Goal: Information Seeking & Learning: Learn about a topic

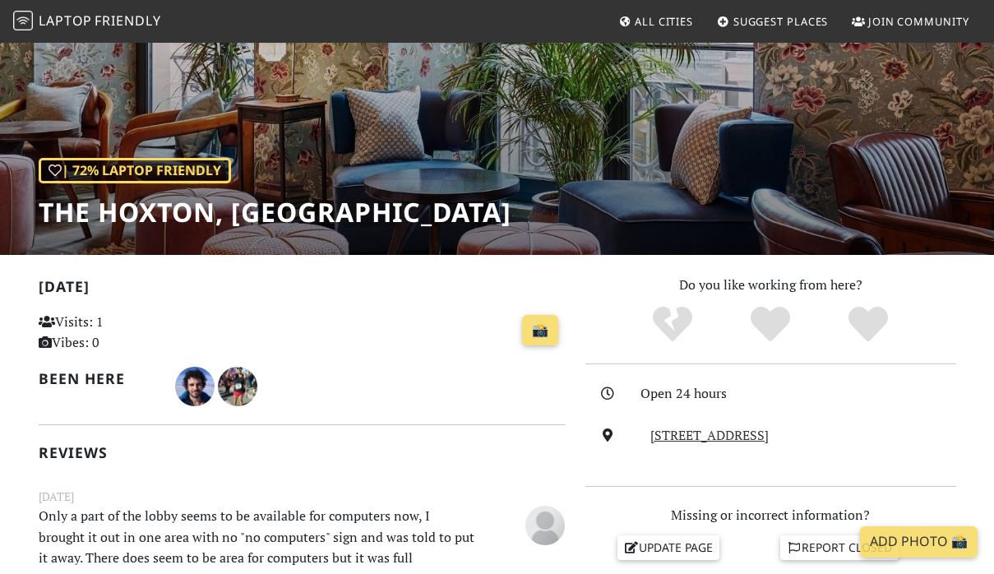
scroll to position [99, 0]
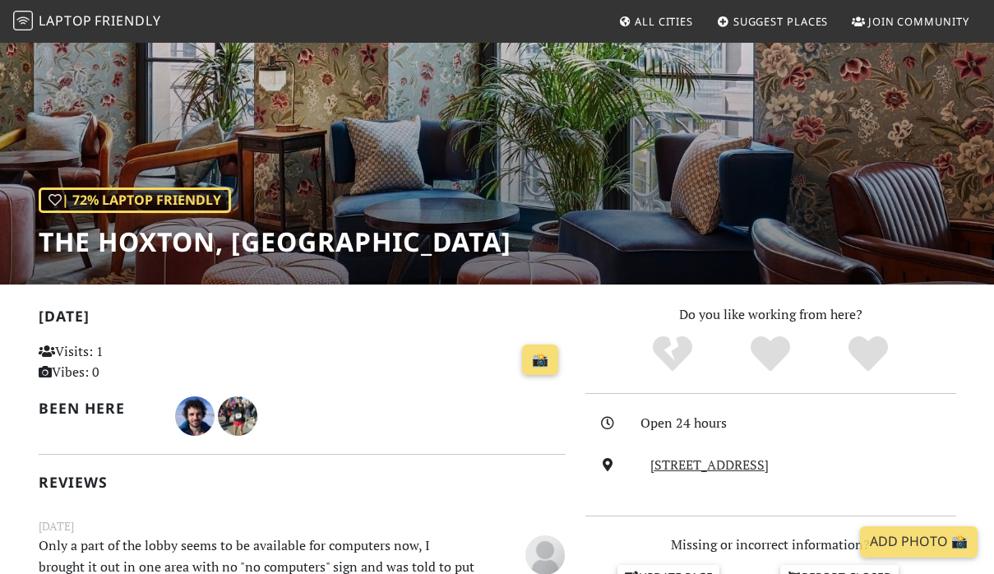
click at [207, 181] on div "| 72% Laptop Friendly The Hoxton, Paris" at bounding box center [497, 113] width 994 height 342
click at [122, 16] on span "Friendly" at bounding box center [128, 21] width 66 height 18
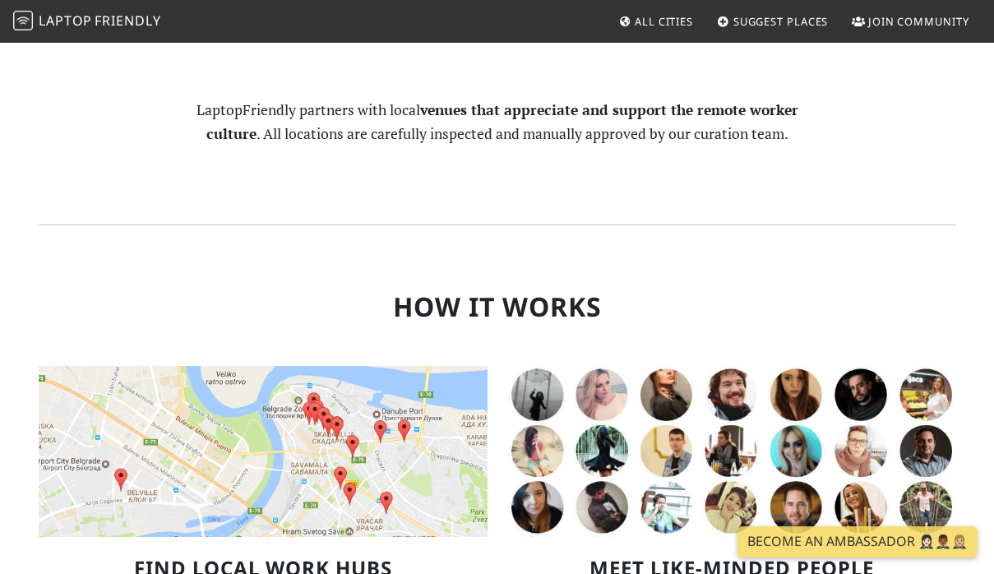
scroll to position [838, 0]
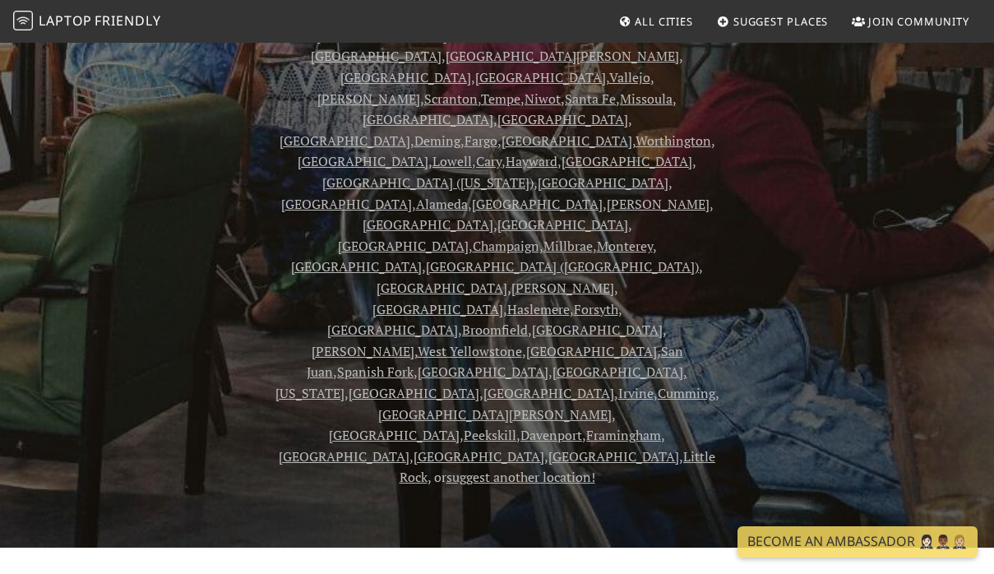
click at [652, 25] on span "All Cities" at bounding box center [663, 21] width 58 height 15
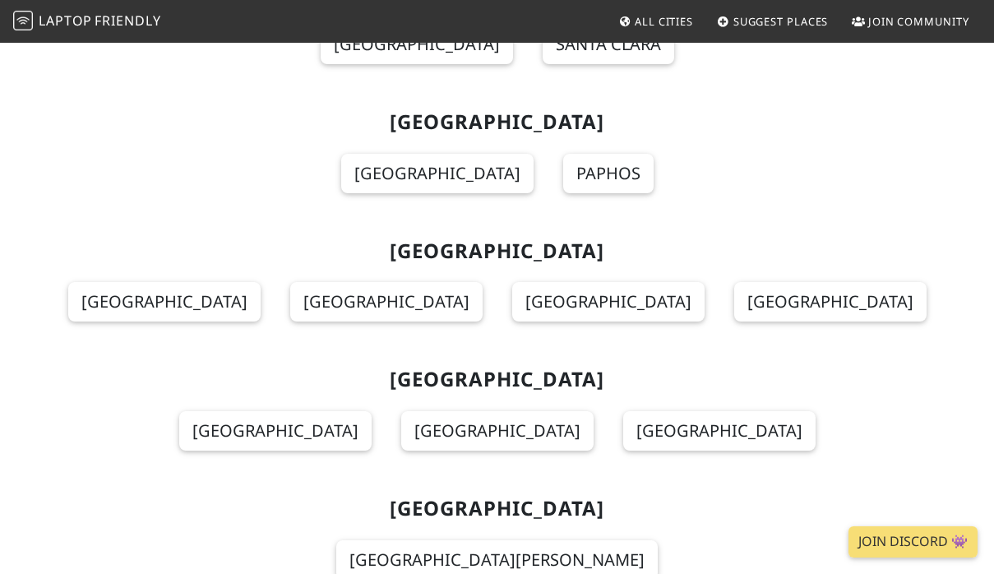
scroll to position [6954, 0]
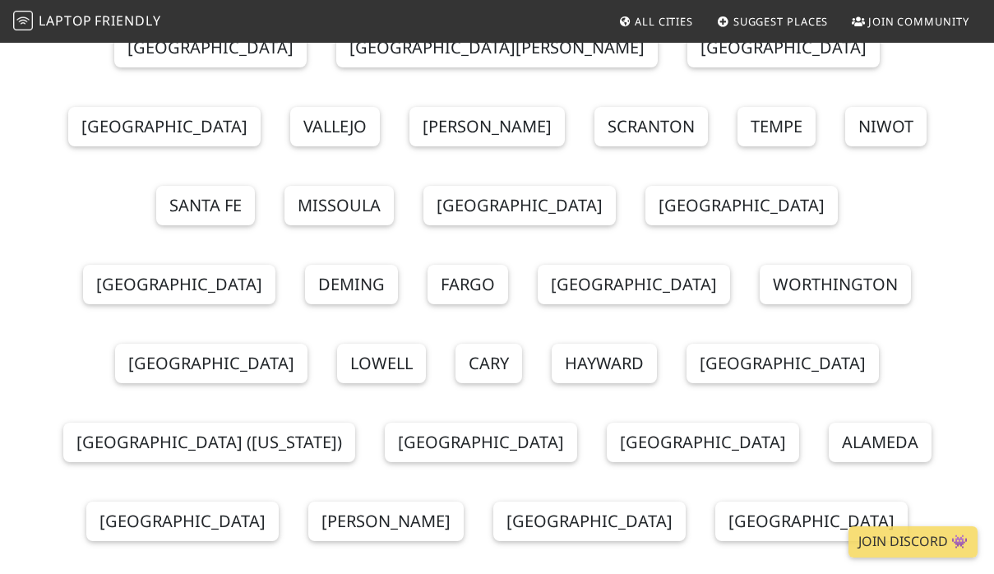
scroll to position [0, 0]
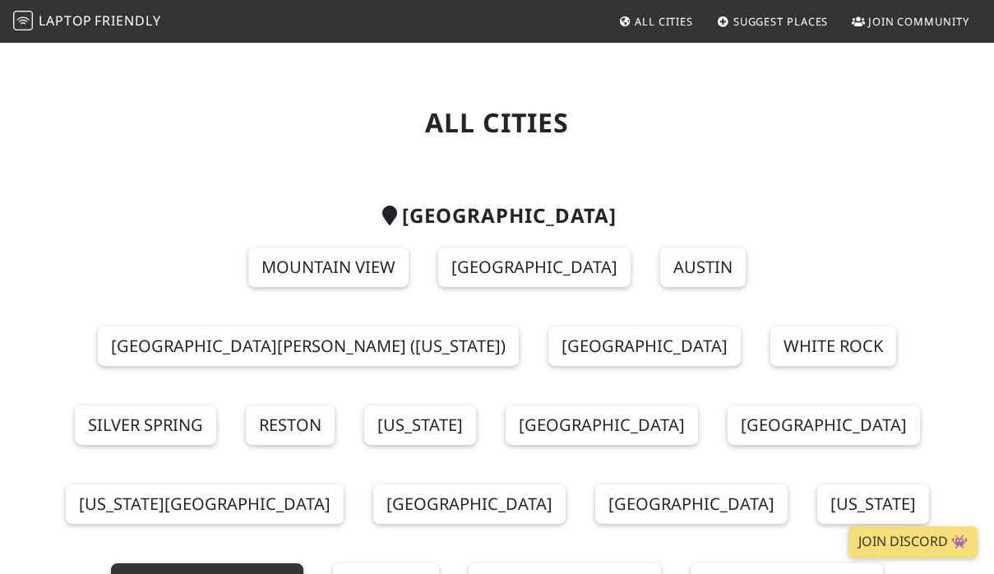
click at [303, 563] on link "[GEOGRAPHIC_DATA]" at bounding box center [207, 582] width 192 height 39
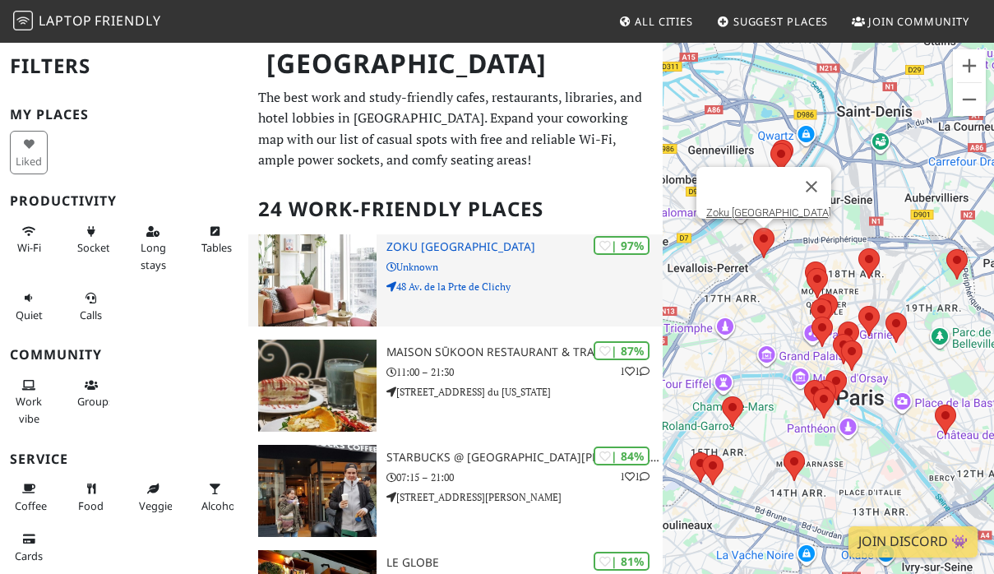
click at [430, 247] on h3 "Zoku Paris" at bounding box center [524, 247] width 276 height 14
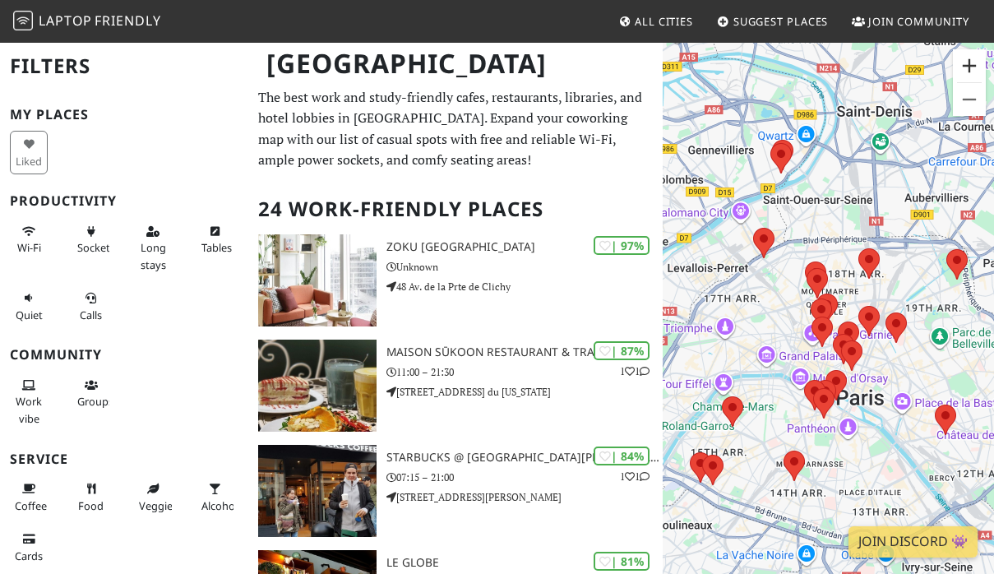
click at [971, 61] on button "Zoom in" at bounding box center [969, 65] width 33 height 33
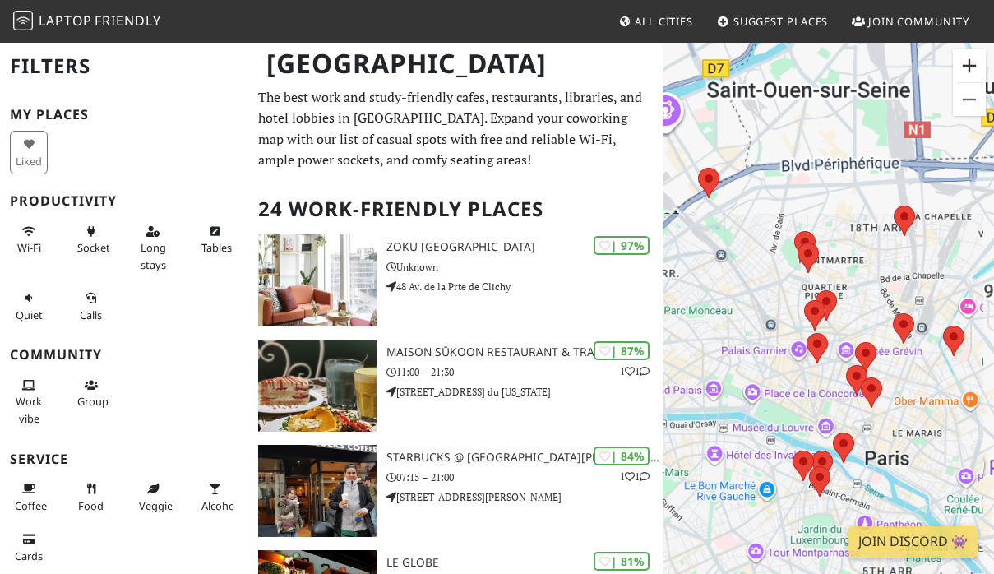
click at [970, 60] on button "Zoom in" at bounding box center [969, 65] width 33 height 33
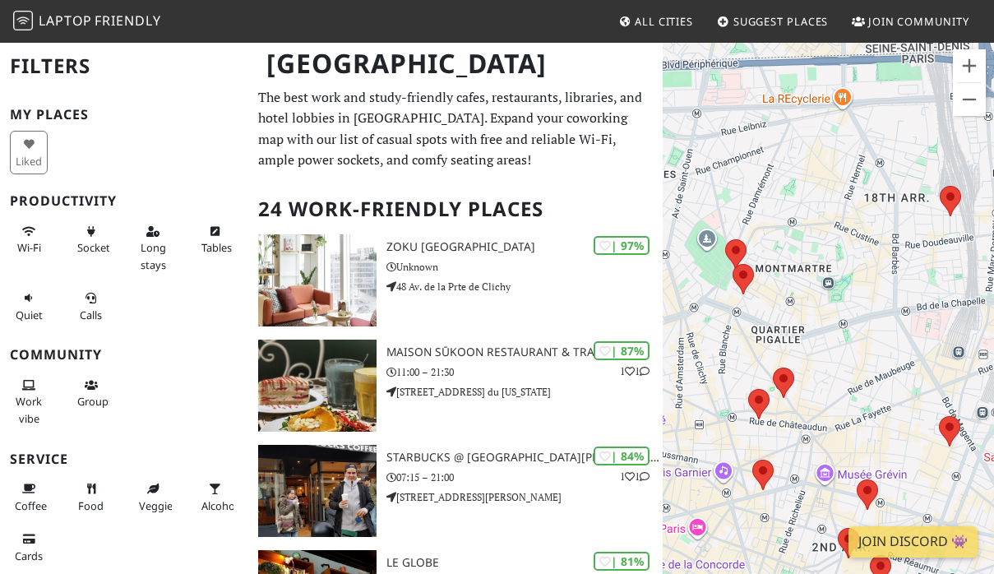
drag, startPoint x: 897, startPoint y: 237, endPoint x: 854, endPoint y: 327, distance: 100.0
click at [854, 327] on div at bounding box center [827, 328] width 331 height 574
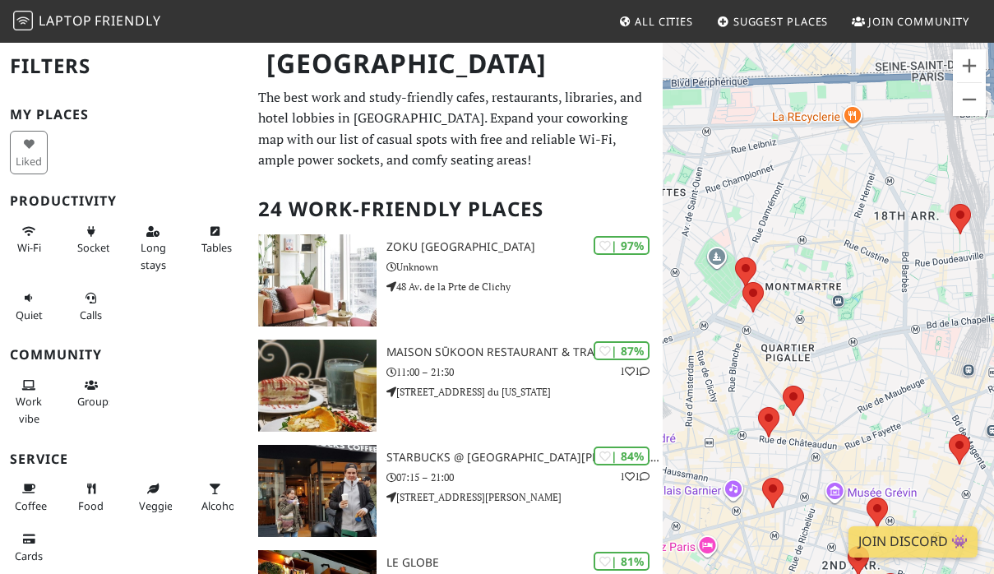
drag, startPoint x: 828, startPoint y: 310, endPoint x: 837, endPoint y: 321, distance: 14.5
click at [843, 322] on div at bounding box center [827, 328] width 331 height 574
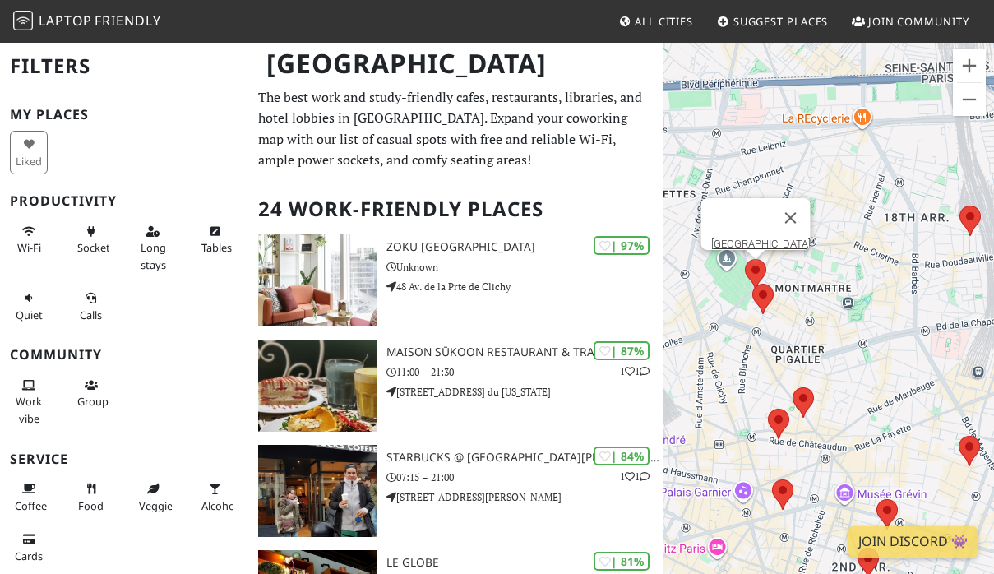
click at [745, 259] on area at bounding box center [745, 259] width 0 height 0
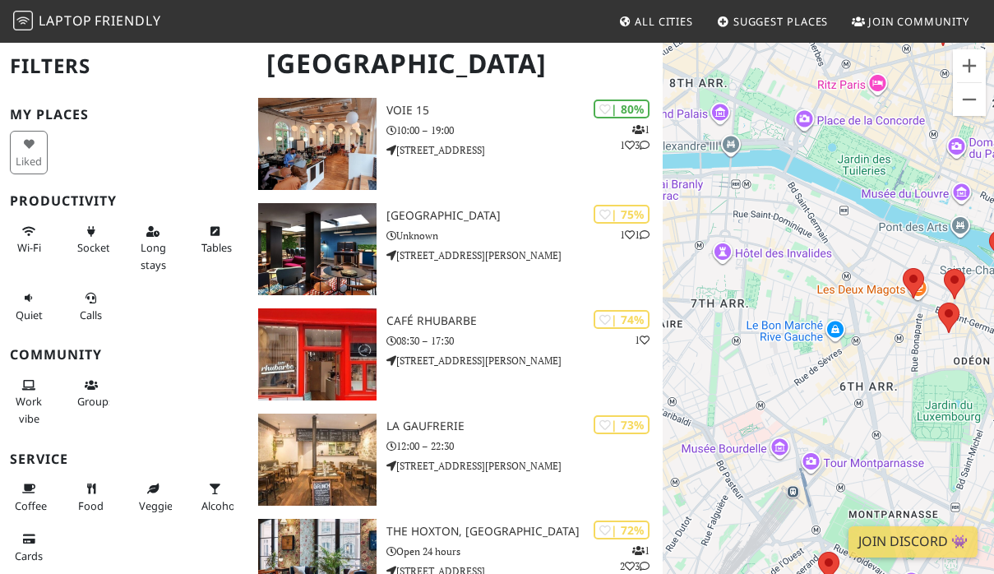
drag, startPoint x: 872, startPoint y: 281, endPoint x: 623, endPoint y: 302, distance: 249.9
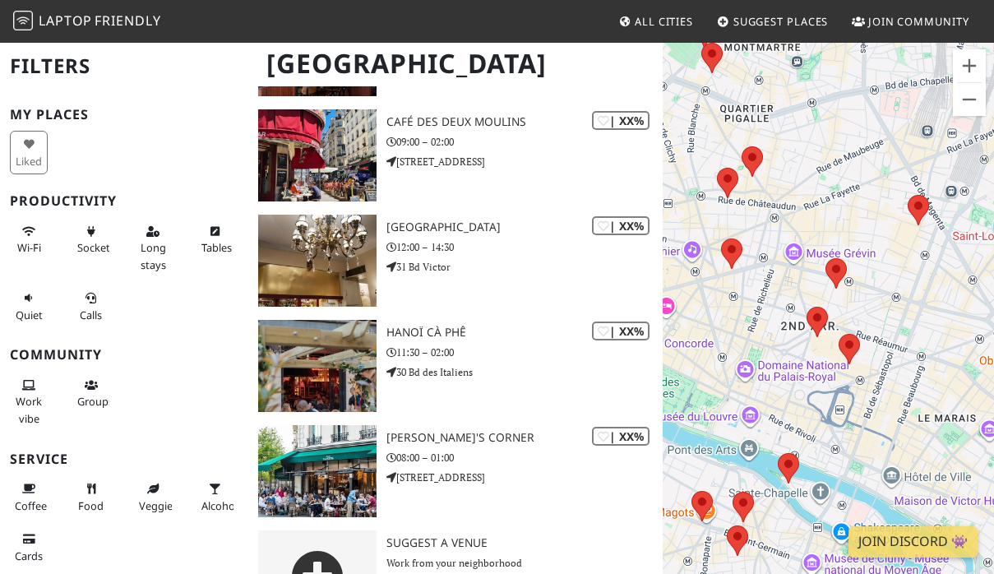
drag, startPoint x: 843, startPoint y: 225, endPoint x: 763, endPoint y: 431, distance: 221.2
click at [741, 455] on div "Terrass Hotel" at bounding box center [827, 328] width 331 height 574
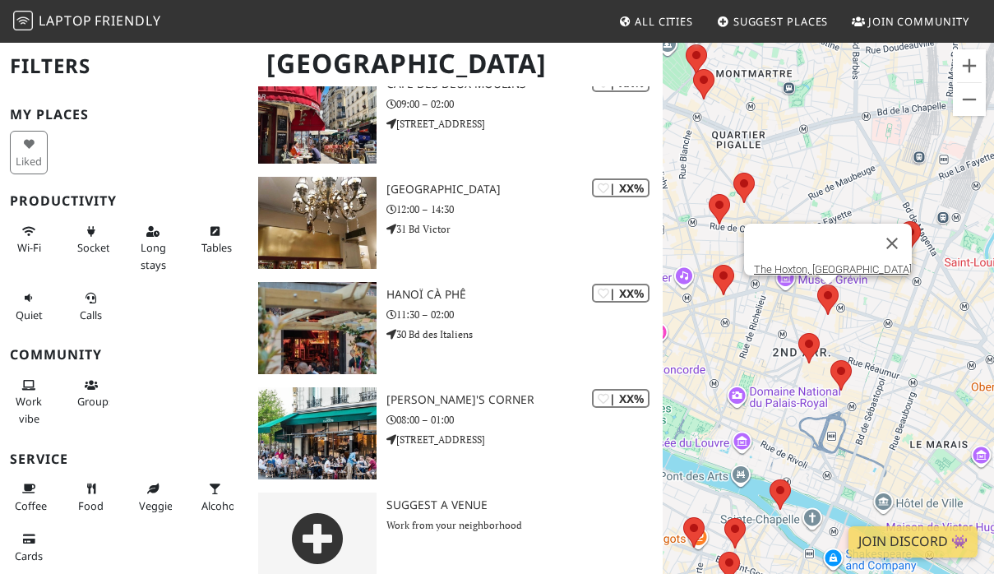
scroll to position [2290, 0]
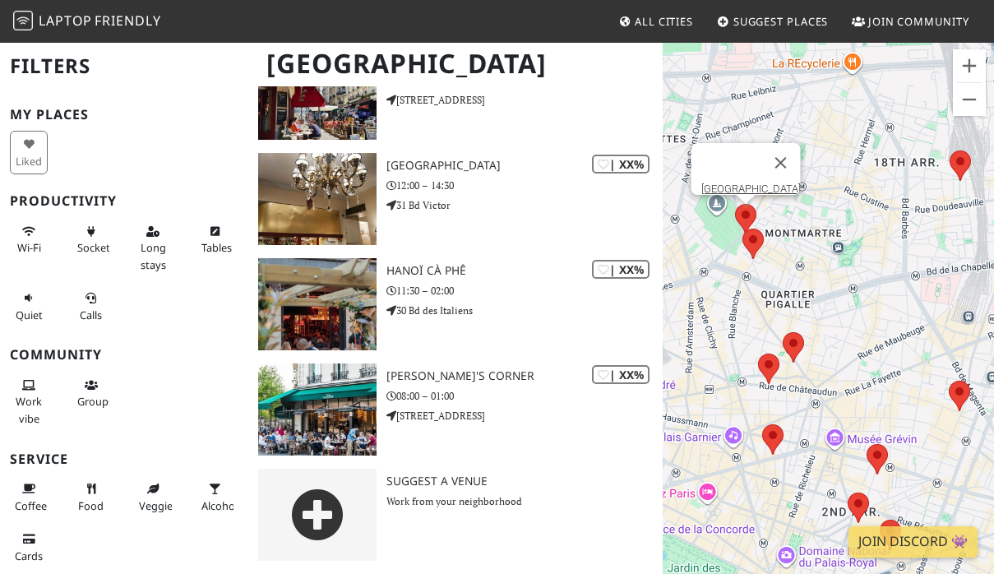
drag, startPoint x: 828, startPoint y: 208, endPoint x: 888, endPoint y: 394, distance: 195.7
click at [884, 394] on div "Terrass Hotel" at bounding box center [827, 328] width 331 height 574
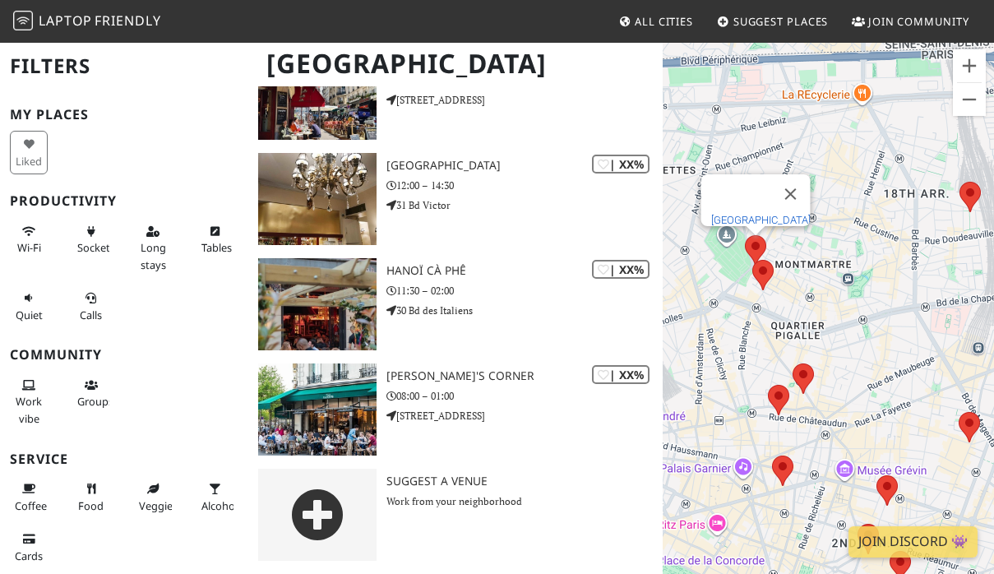
click at [752, 214] on link "Terrass Hotel" at bounding box center [759, 220] width 99 height 12
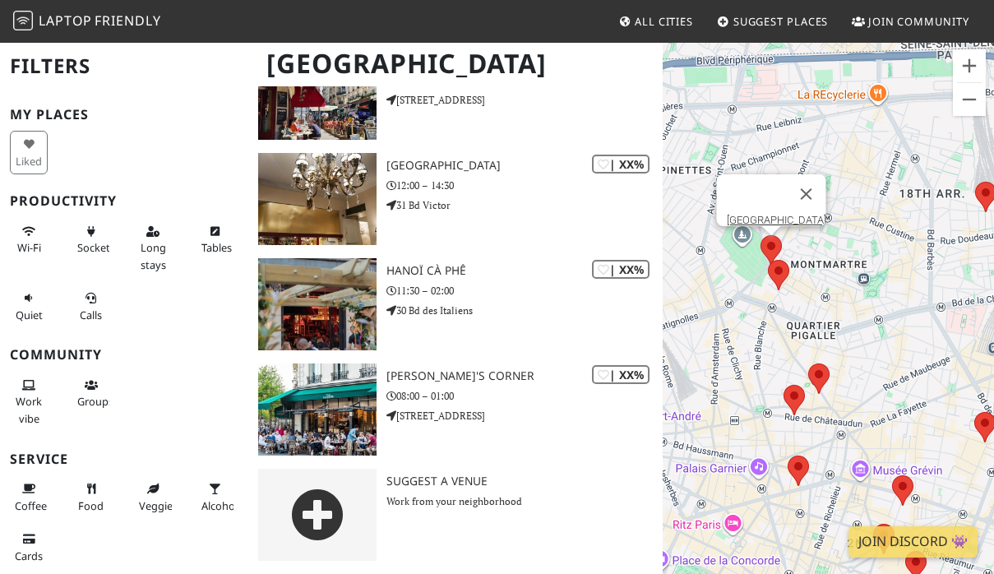
click at [765, 277] on div "Terrass Hotel" at bounding box center [827, 328] width 331 height 574
click at [768, 260] on area at bounding box center [768, 260] width 0 height 0
click at [788, 238] on link "Café des Deux Moulins" at bounding box center [783, 244] width 107 height 12
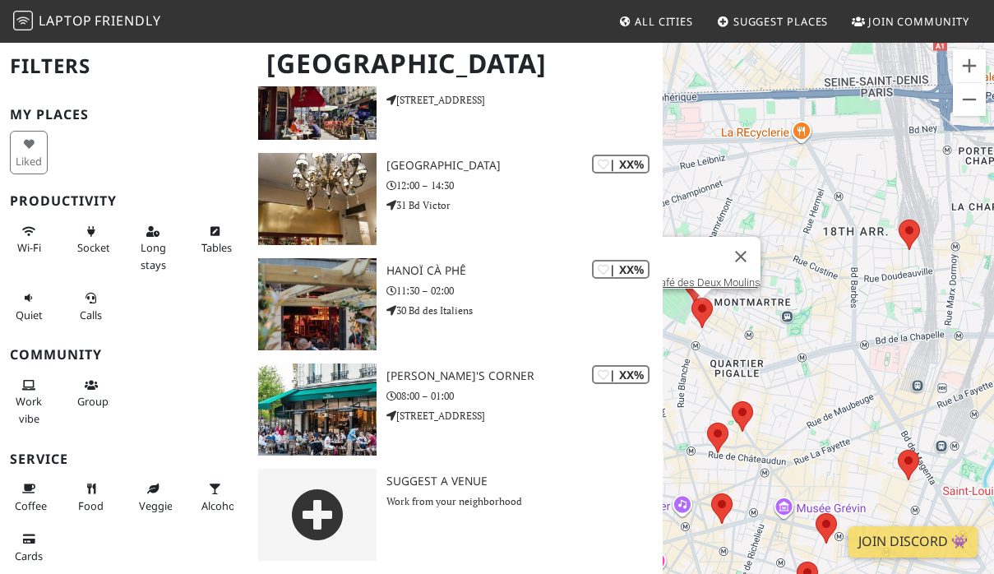
drag, startPoint x: 895, startPoint y: 298, endPoint x: 803, endPoint y: 344, distance: 102.9
click at [803, 344] on div "Café des Deux Moulins" at bounding box center [827, 328] width 331 height 574
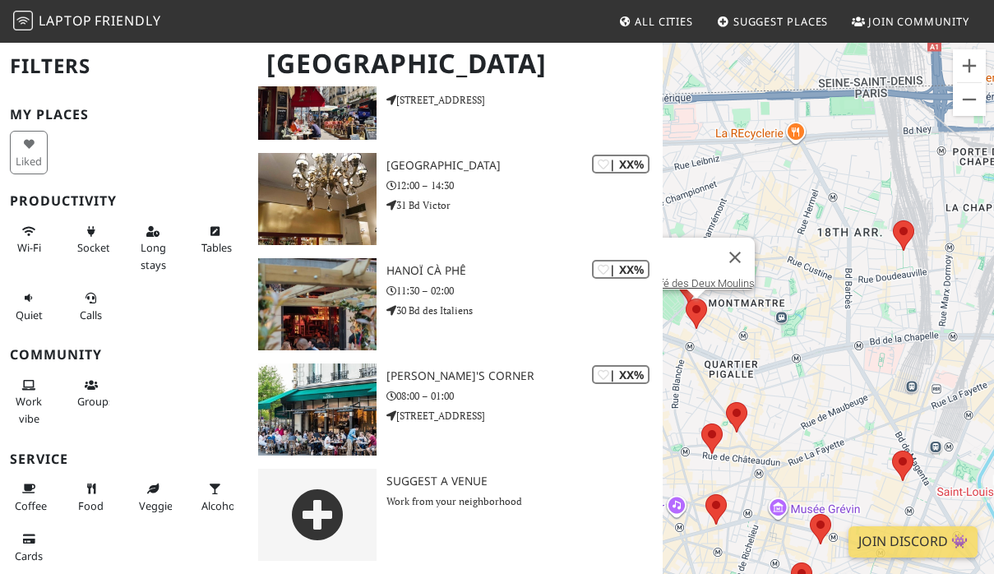
click at [893, 220] on area at bounding box center [893, 220] width 0 height 0
click at [899, 199] on link "Lomi" at bounding box center [900, 205] width 24 height 12
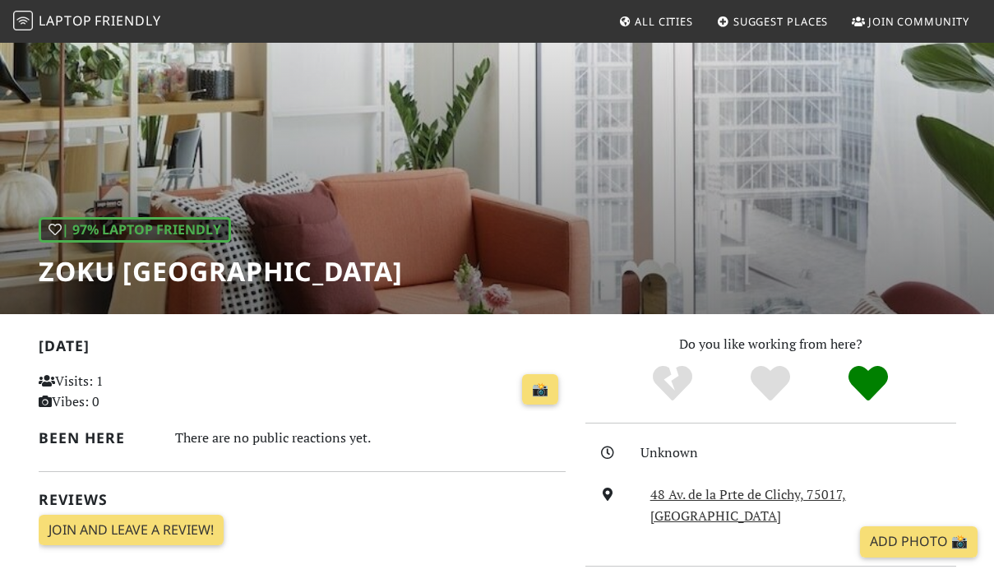
scroll to position [51, 0]
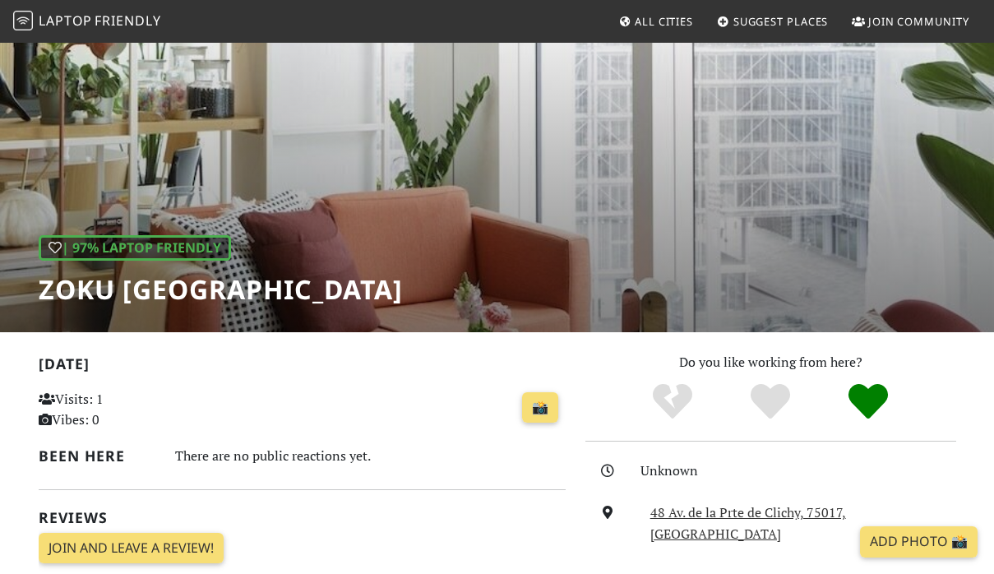
click at [551, 240] on div "| 97% Laptop Friendly Zoku [GEOGRAPHIC_DATA]" at bounding box center [497, 161] width 994 height 342
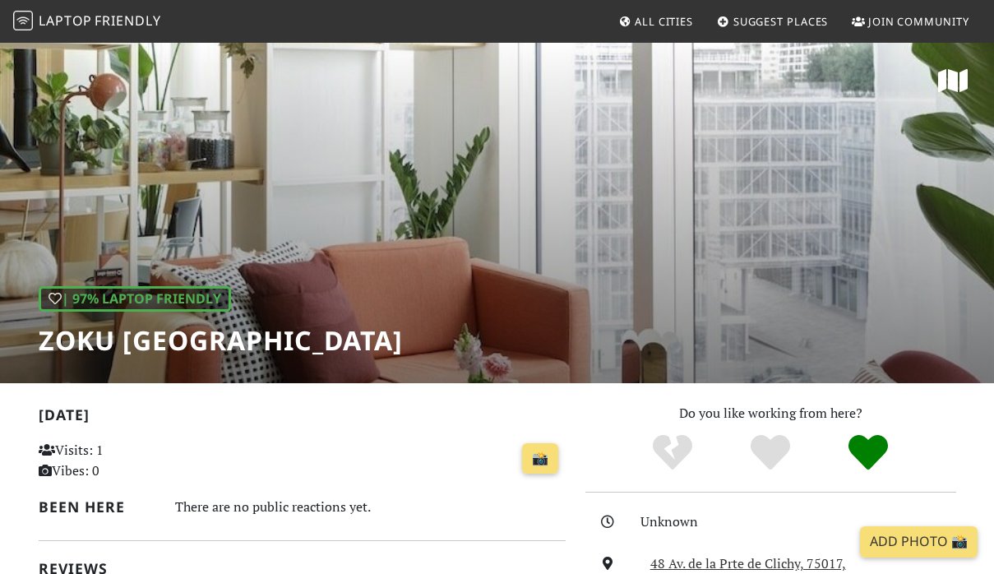
scroll to position [0, 0]
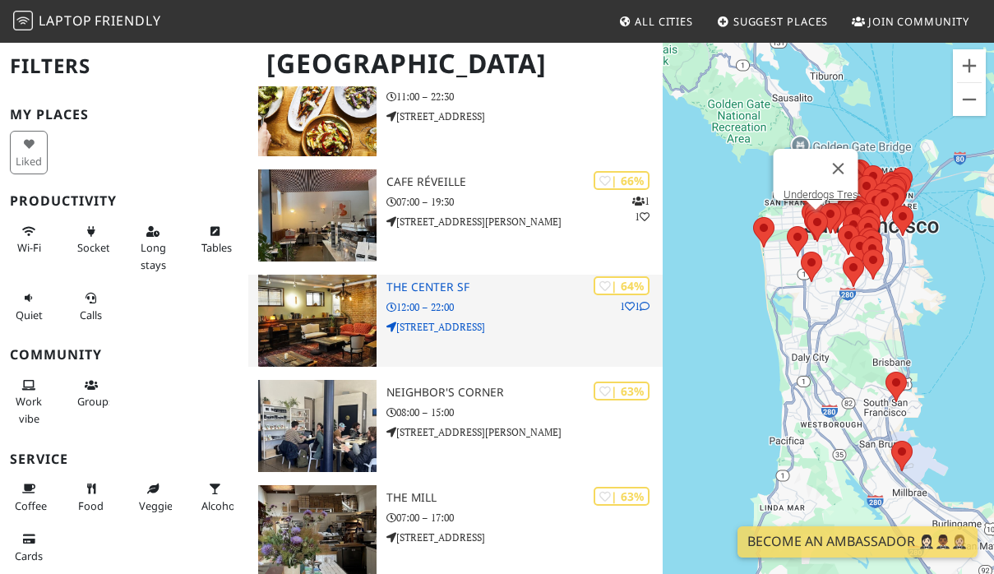
scroll to position [2622, 0]
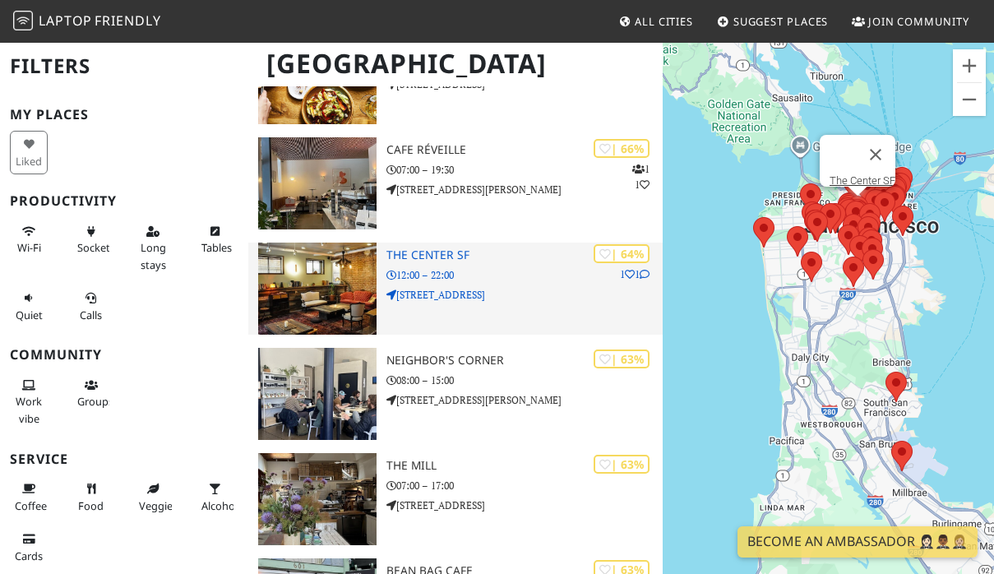
click at [494, 265] on div "| 64% 1 1 The Center SF 12:00 – 22:00 548 Fillmore St" at bounding box center [524, 288] width 276 height 92
click at [401, 274] on p "12:00 – 22:00" at bounding box center [524, 275] width 276 height 16
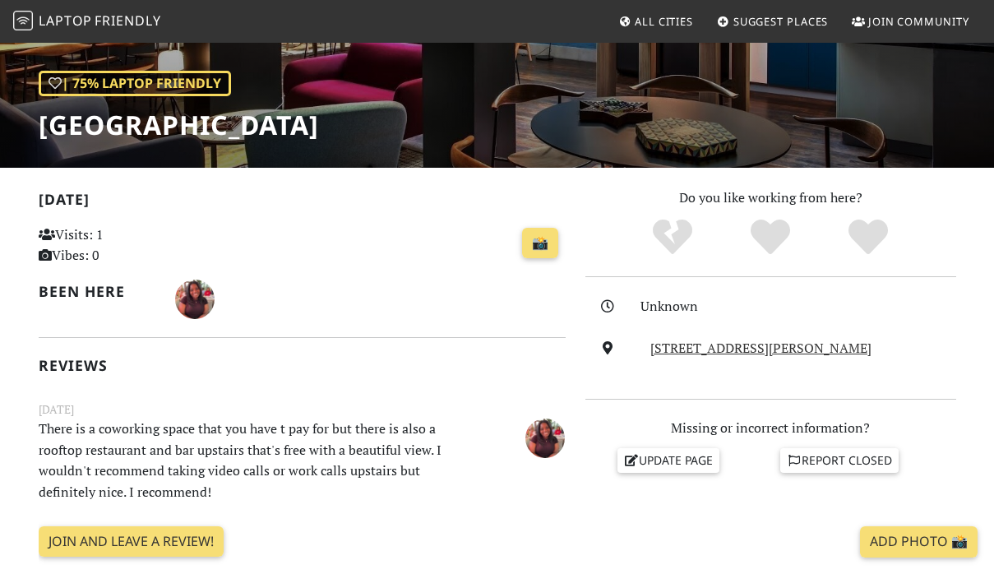
scroll to position [570, 0]
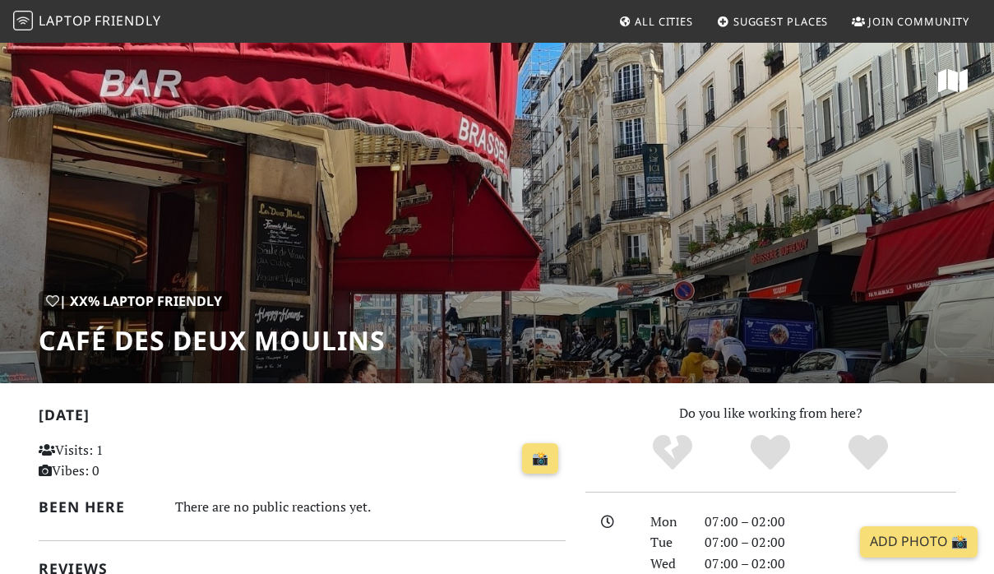
click at [457, 272] on div "| XX% Laptop Friendly Café des Deux Moulins" at bounding box center [497, 212] width 994 height 342
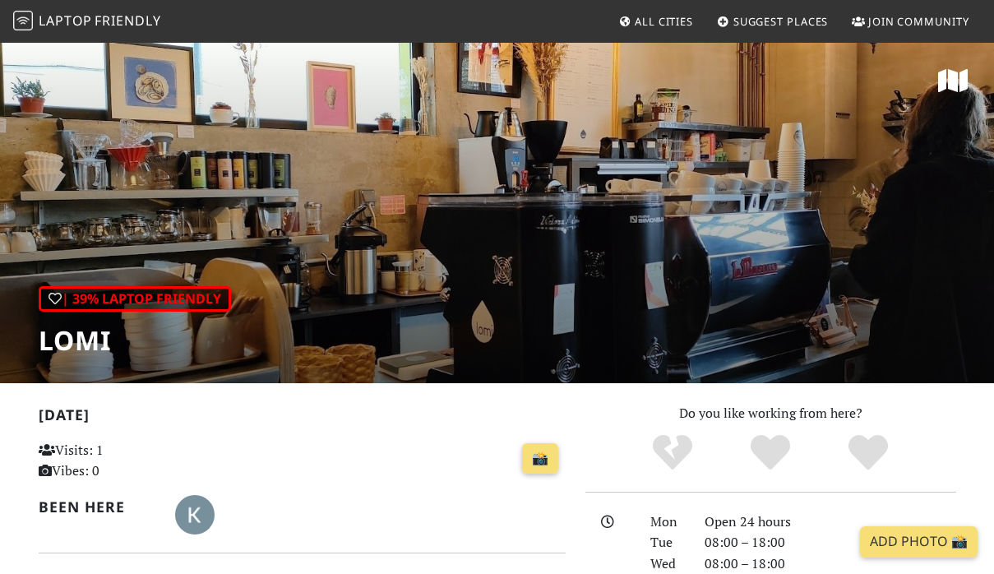
click at [482, 182] on div "| 39% Laptop Friendly Lomi" at bounding box center [497, 212] width 994 height 342
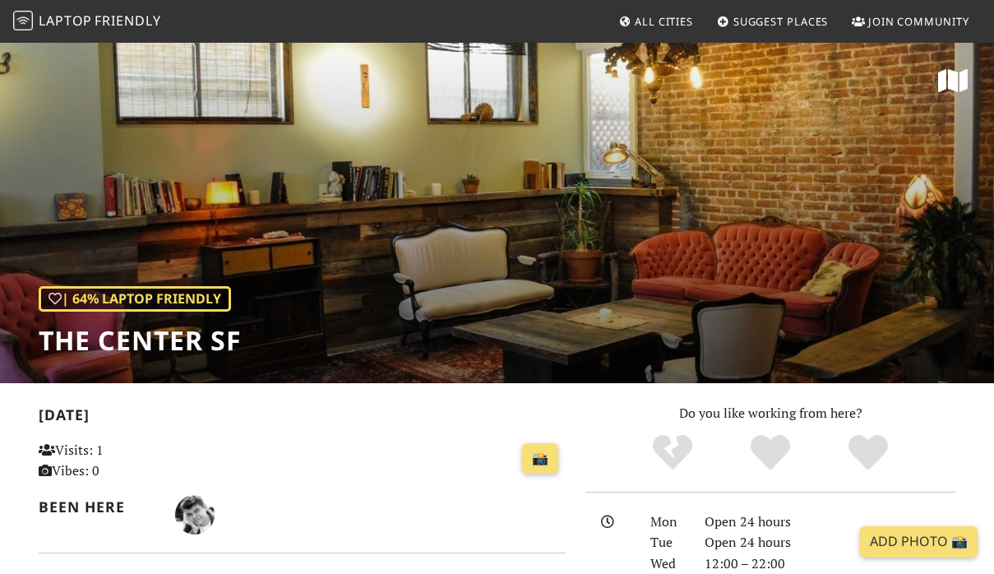
click at [821, 211] on div "| 64% Laptop Friendly The Center SF" at bounding box center [497, 212] width 994 height 342
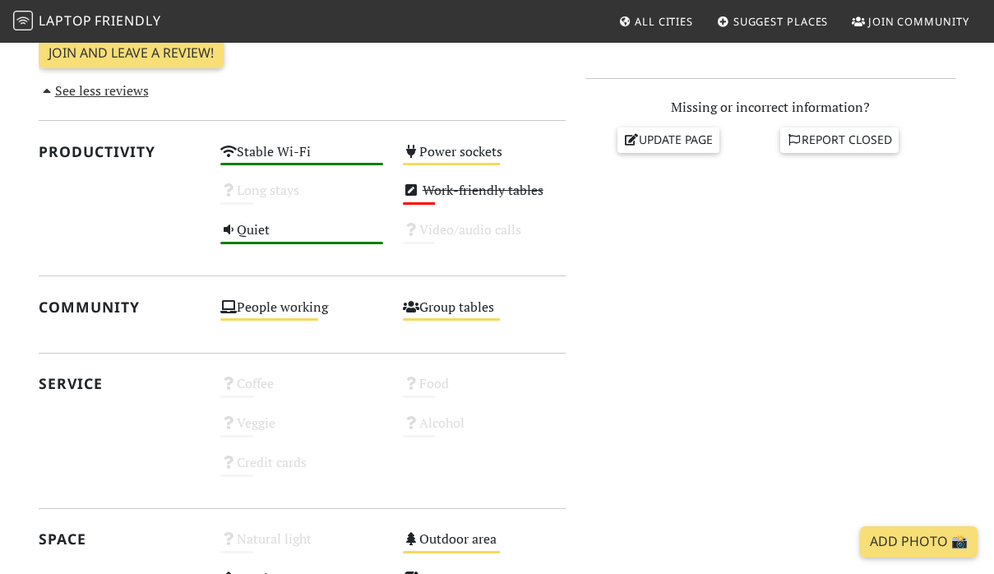
scroll to position [669, 0]
